Goal: Information Seeking & Learning: Find contact information

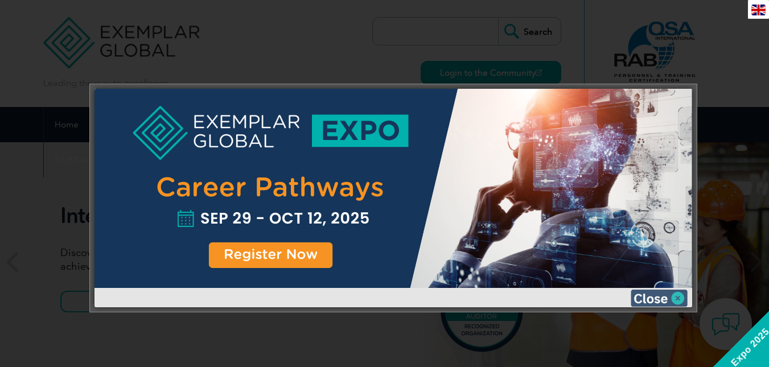
click at [662, 298] on img at bounding box center [658, 298] width 57 height 17
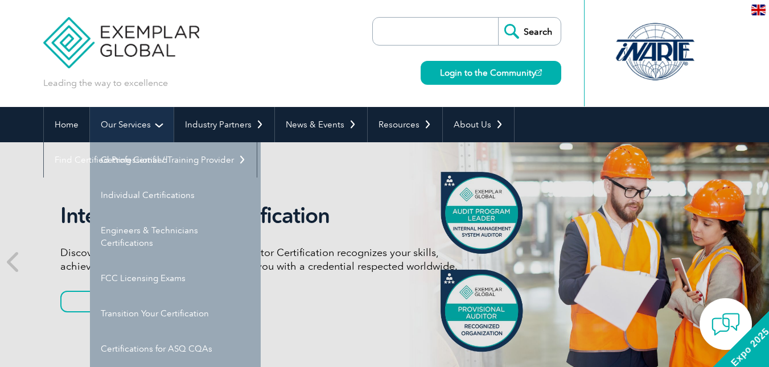
click at [138, 123] on link "Our Services" at bounding box center [132, 124] width 84 height 35
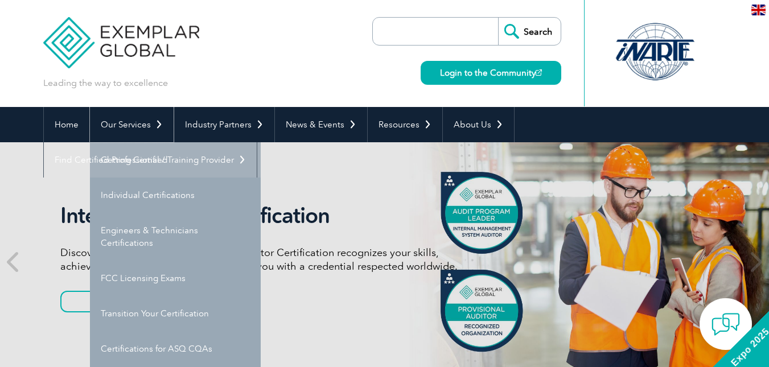
scroll to position [57, 0]
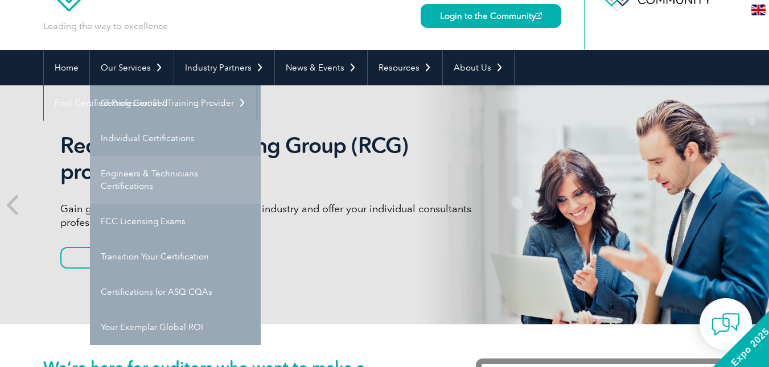
click at [160, 179] on link "Engineers & Technicians Certifications" at bounding box center [175, 180] width 171 height 48
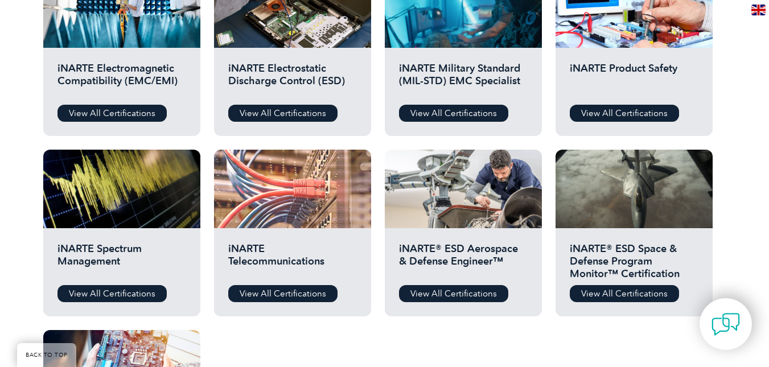
scroll to position [455, 0]
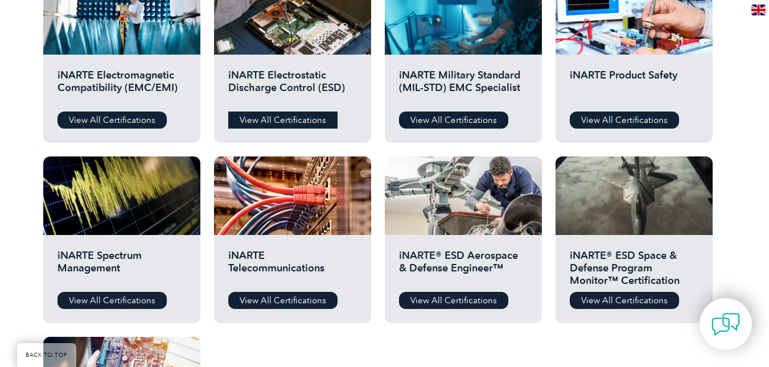
click at [296, 116] on link "View All Certifications" at bounding box center [282, 120] width 109 height 17
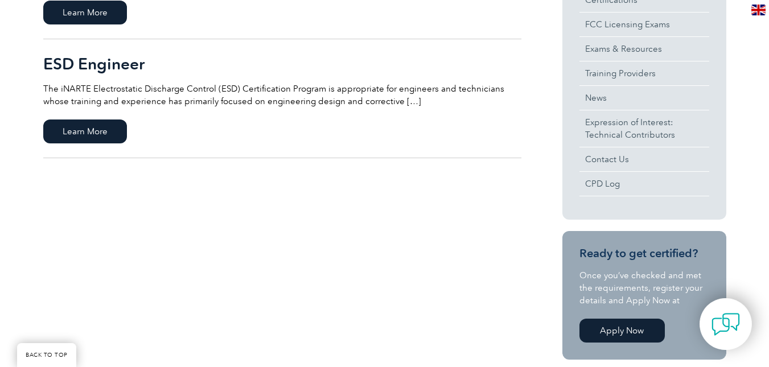
scroll to position [341, 0]
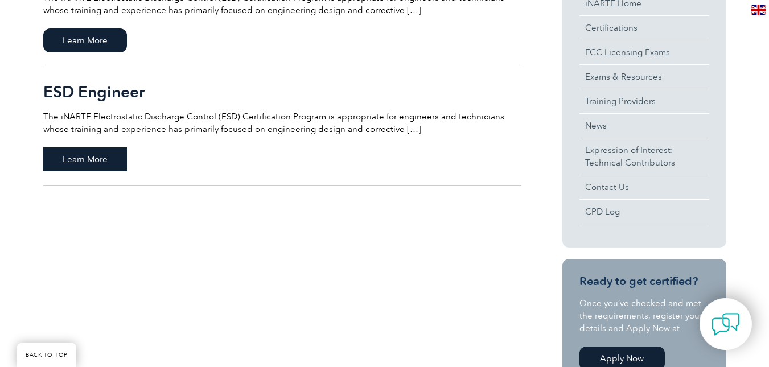
click at [84, 158] on span "Learn More" at bounding box center [85, 159] width 84 height 24
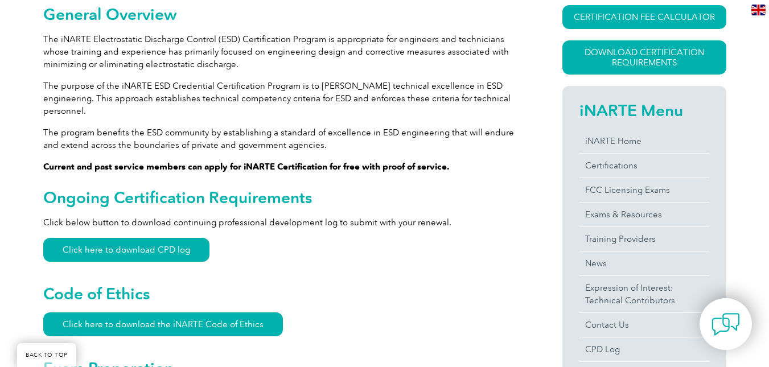
scroll to position [341, 0]
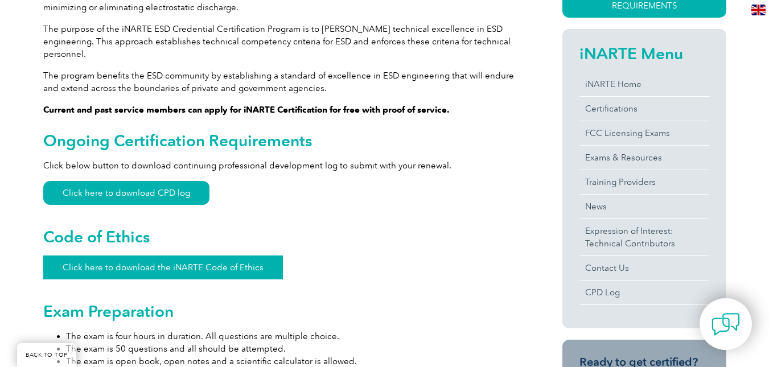
click at [174, 257] on link "Click here to download the iNARTE Code of Ethics" at bounding box center [163, 267] width 240 height 24
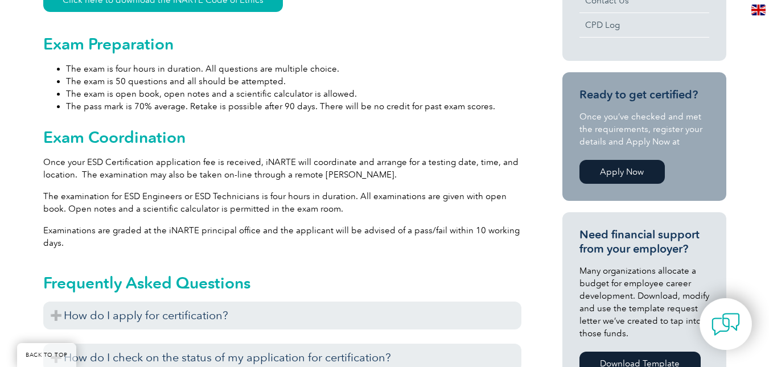
scroll to position [683, 0]
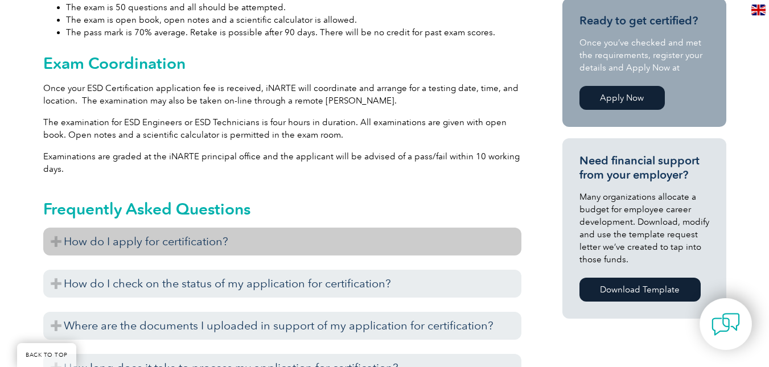
click at [164, 233] on h3 "How do I apply for certification?" at bounding box center [282, 242] width 478 height 28
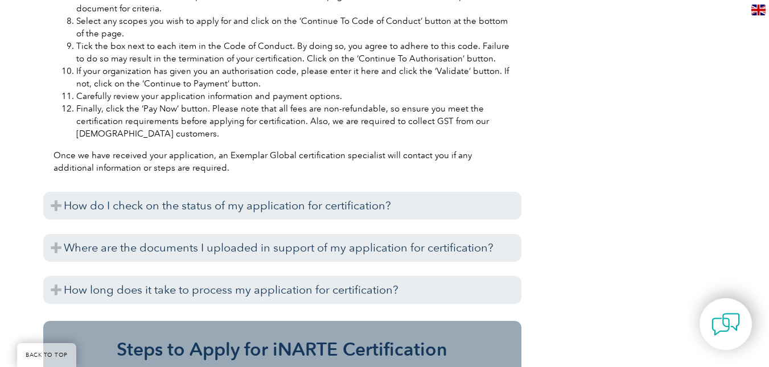
scroll to position [1252, 0]
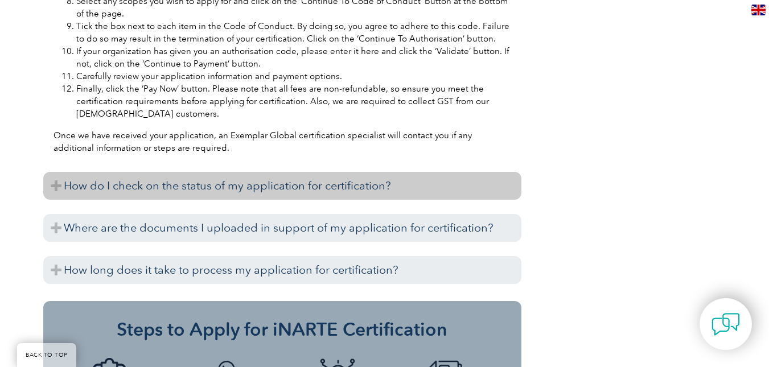
click at [304, 174] on h3 "How do I check on the status of my application for certification?" at bounding box center [282, 186] width 478 height 28
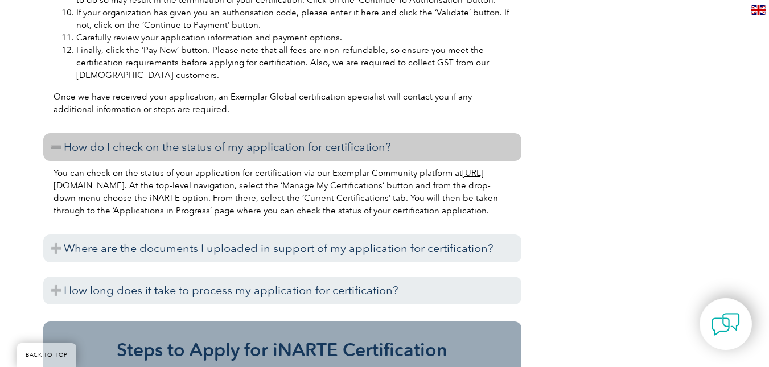
scroll to position [1309, 0]
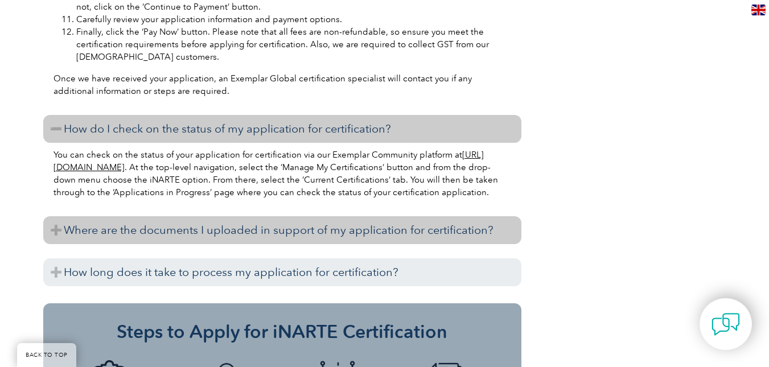
click at [444, 229] on h3 "Where are the documents I uploaded in support of my application for certificati…" at bounding box center [282, 230] width 478 height 28
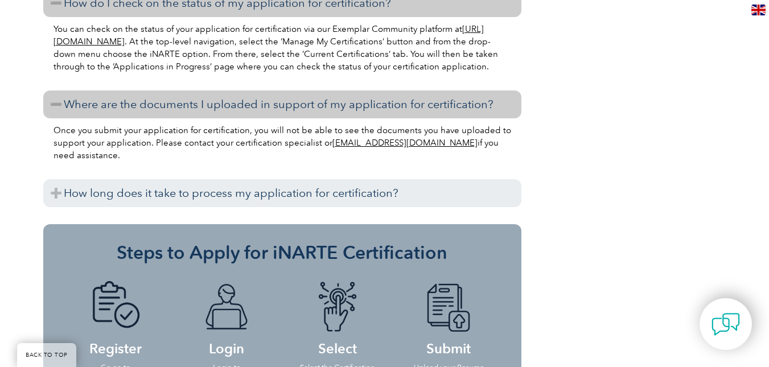
scroll to position [1479, 0]
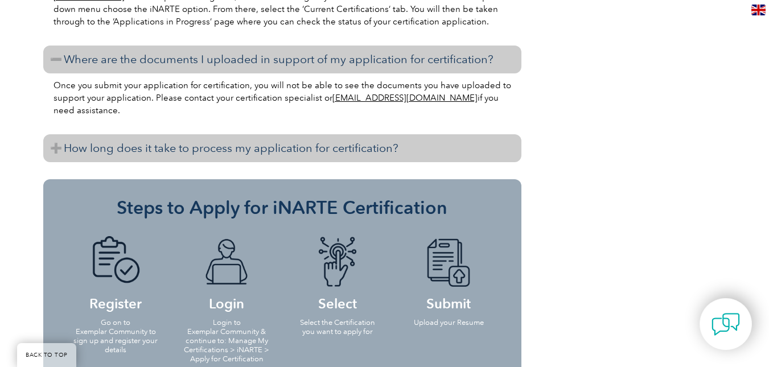
click at [354, 152] on h3 "How long does it take to process my application for certification?" at bounding box center [282, 148] width 478 height 28
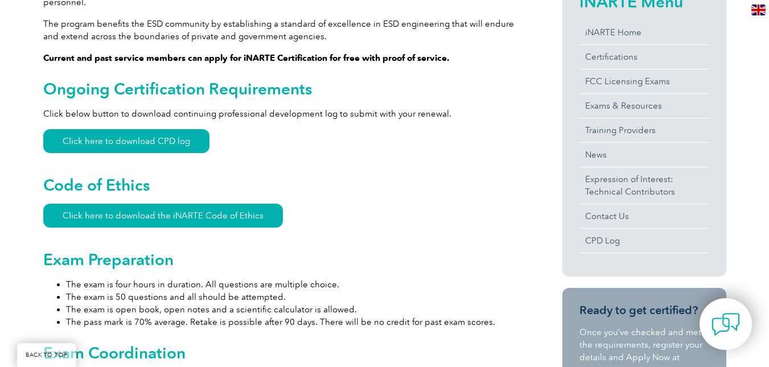
scroll to position [341, 0]
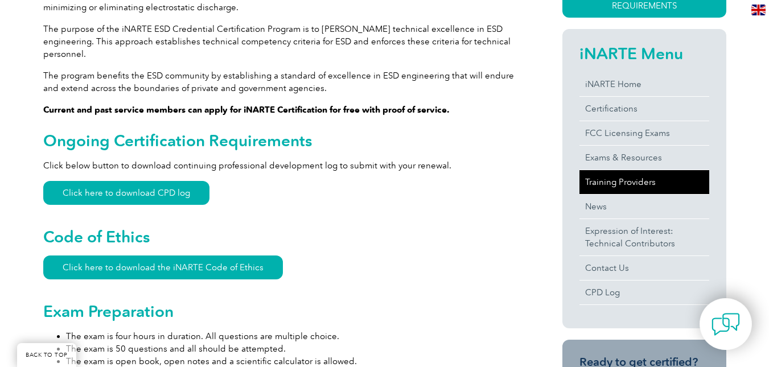
click at [641, 183] on link "Training Providers" at bounding box center [644, 182] width 130 height 24
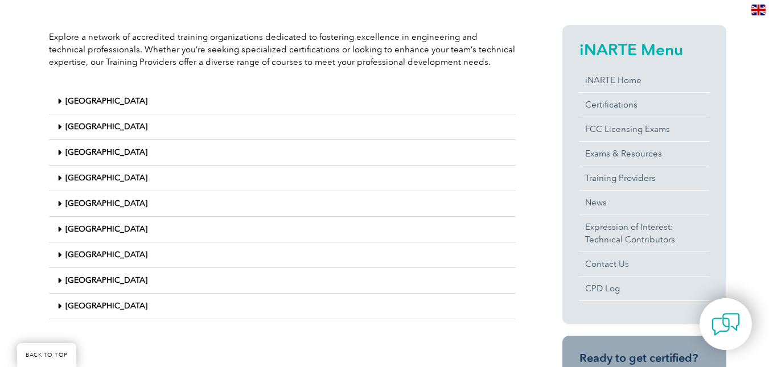
scroll to position [284, 0]
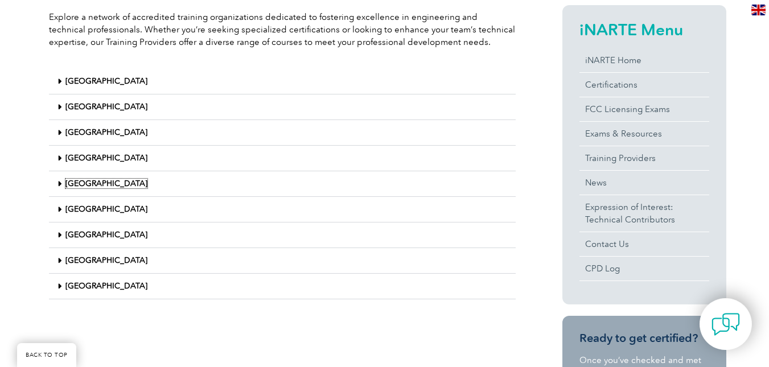
click at [85, 188] on link "Malaysia" at bounding box center [106, 184] width 82 height 10
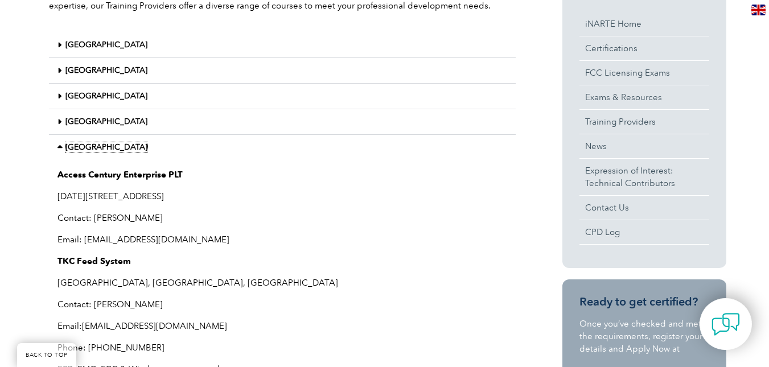
scroll to position [304, 0]
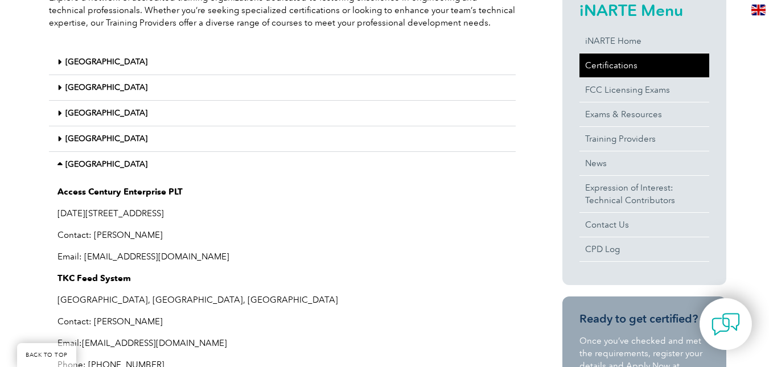
click at [640, 57] on link "Certifications" at bounding box center [644, 65] width 130 height 24
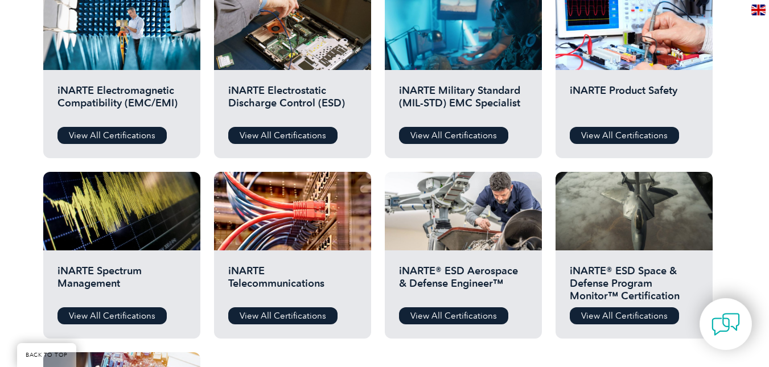
scroll to position [455, 0]
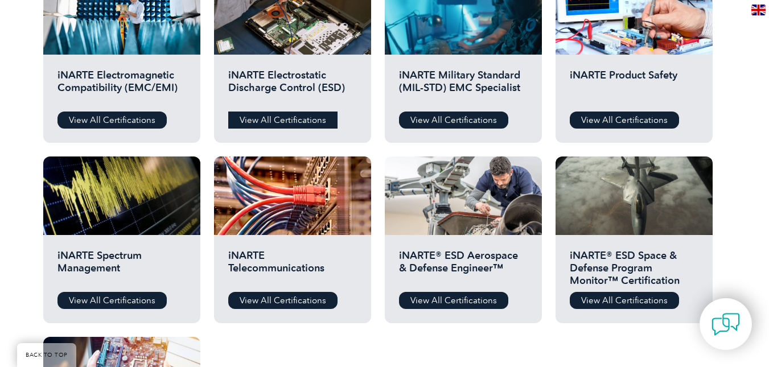
click at [262, 122] on link "View All Certifications" at bounding box center [282, 120] width 109 height 17
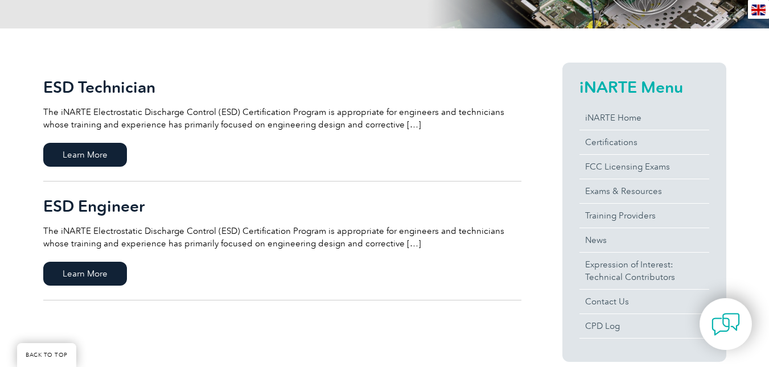
scroll to position [228, 0]
click at [96, 156] on span "Learn More" at bounding box center [85, 154] width 84 height 24
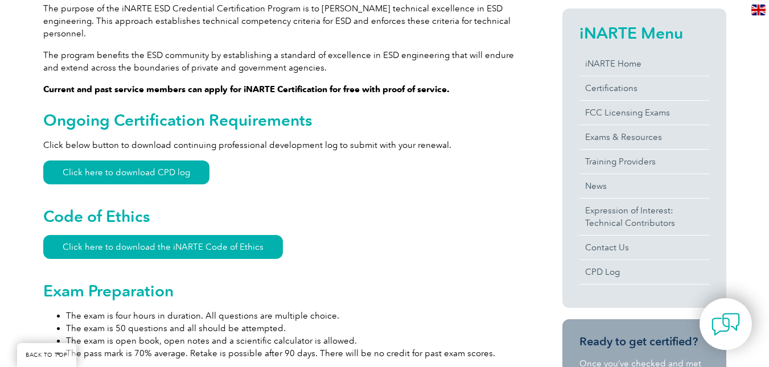
scroll to position [341, 0]
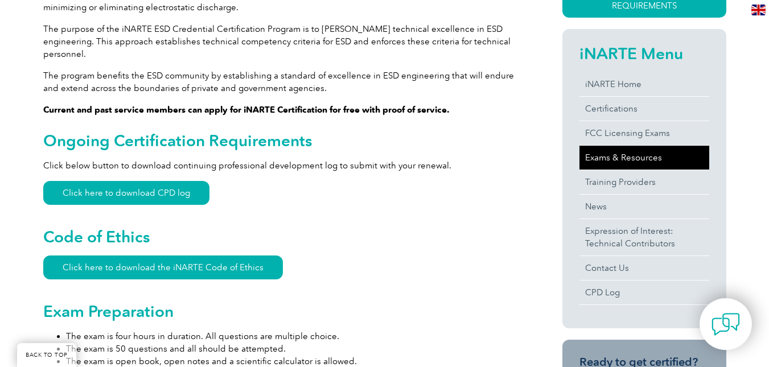
click at [646, 162] on link "Exams & Resources" at bounding box center [644, 158] width 130 height 24
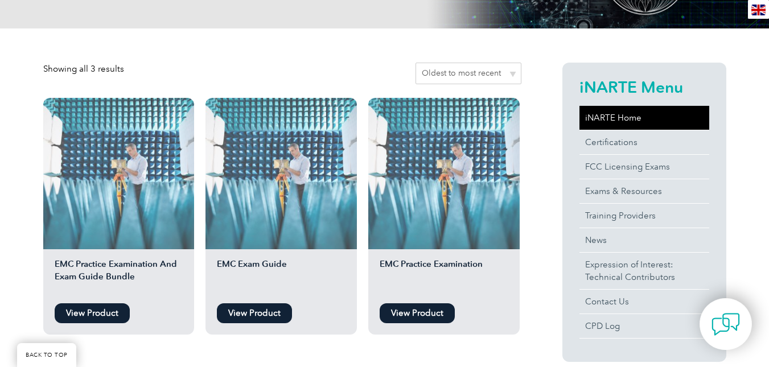
scroll to position [228, 0]
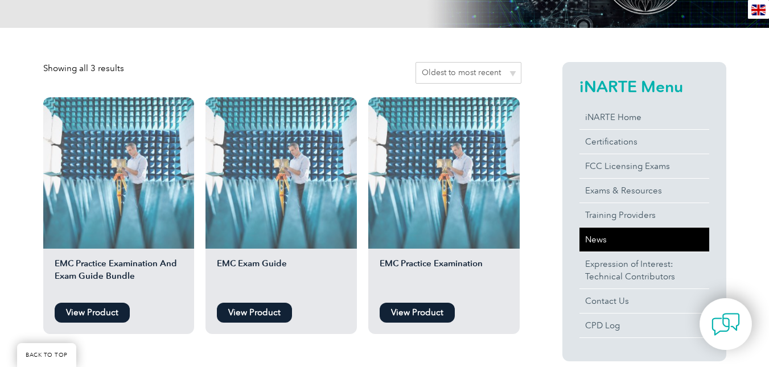
click at [595, 237] on link "News" at bounding box center [644, 240] width 130 height 24
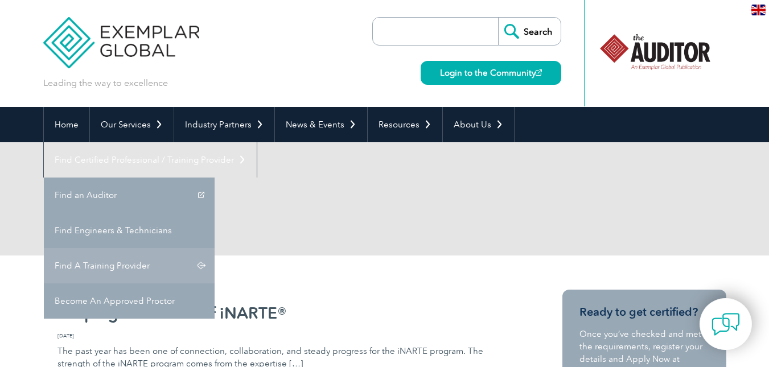
click at [215, 248] on link "Find A Training Provider" at bounding box center [129, 265] width 171 height 35
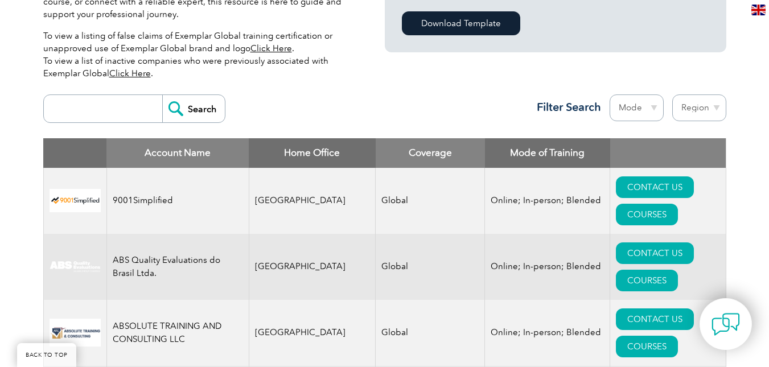
scroll to position [238, 0]
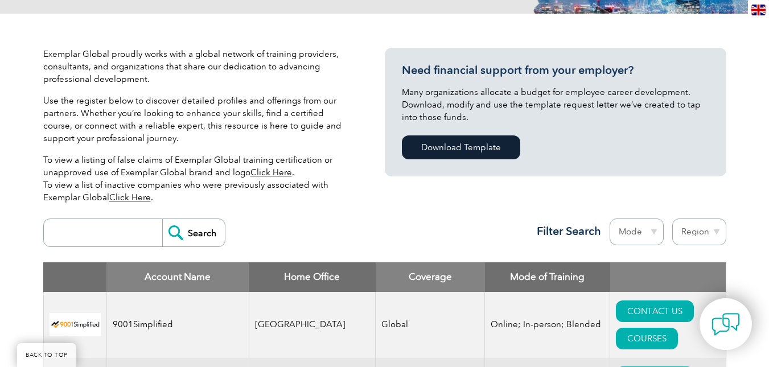
click at [109, 237] on input "search" at bounding box center [106, 232] width 113 height 27
type input "malaysia"
click at [187, 234] on input "Search" at bounding box center [193, 232] width 63 height 27
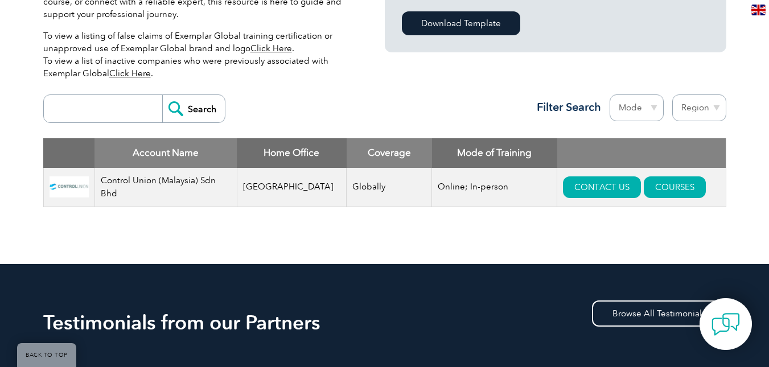
scroll to position [341, 0]
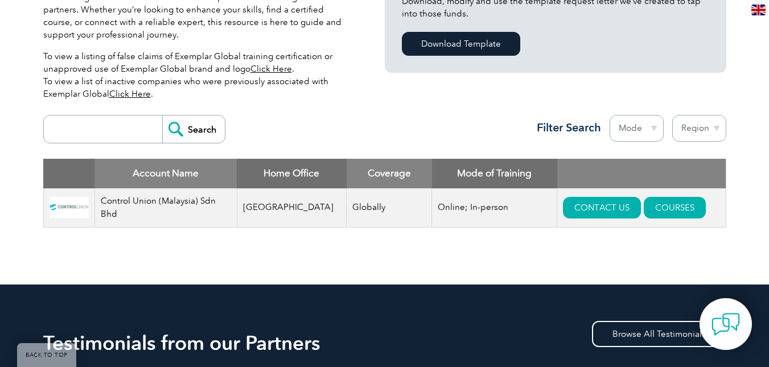
click at [640, 129] on select "Mode Online In-person Blended" at bounding box center [636, 128] width 54 height 27
click at [690, 127] on select "Region Australia Bahrain Bangladesh Brazil Canada Colombia Dominican Republic E…" at bounding box center [699, 128] width 54 height 27
select select "[GEOGRAPHIC_DATA]"
click at [672, 115] on select "Region Australia Bahrain Bangladesh Brazil Canada Colombia Dominican Republic E…" at bounding box center [699, 128] width 54 height 27
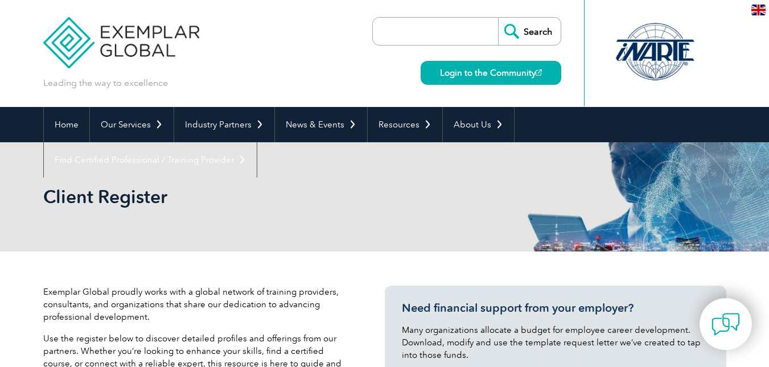
select select "[GEOGRAPHIC_DATA]"
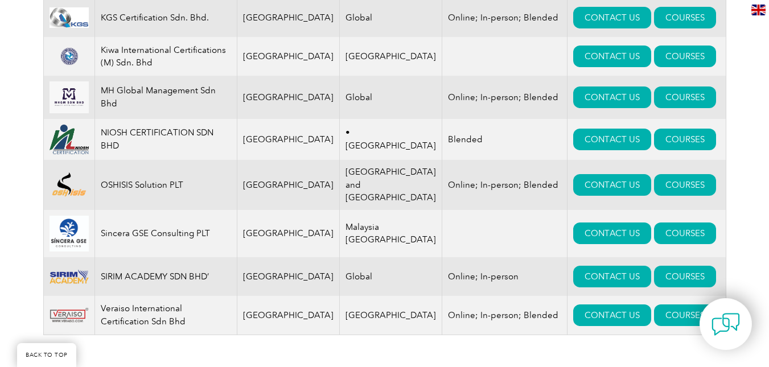
scroll to position [797, 0]
